Goal: Navigation & Orientation: Go to known website

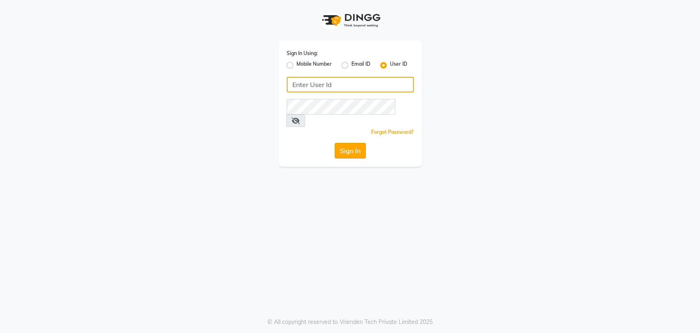
type input "avahan"
click at [345, 143] on button "Sign In" at bounding box center [350, 151] width 31 height 16
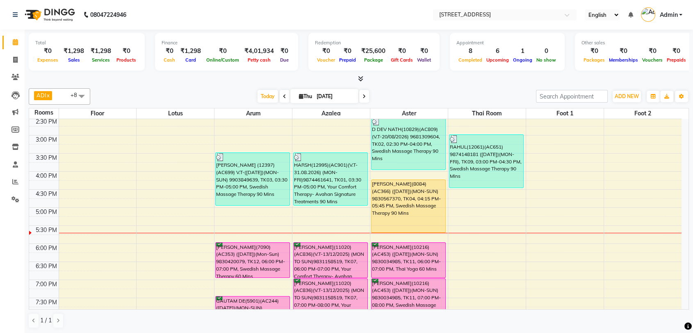
scroll to position [146, 0]
